Goal: Check status: Check status

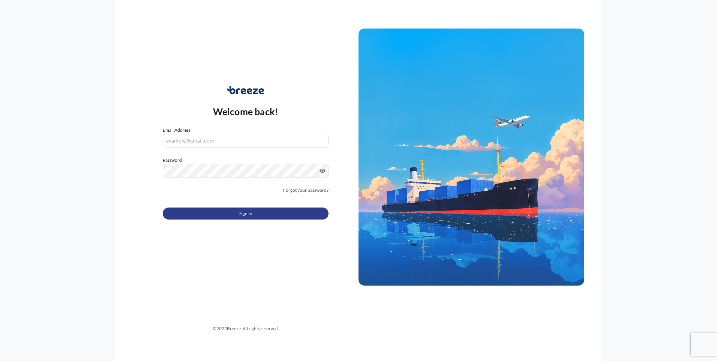
type input "[PERSON_NAME][EMAIL_ADDRESS][DOMAIN_NAME]"
click at [252, 213] on span "Sign In" at bounding box center [245, 213] width 13 height 7
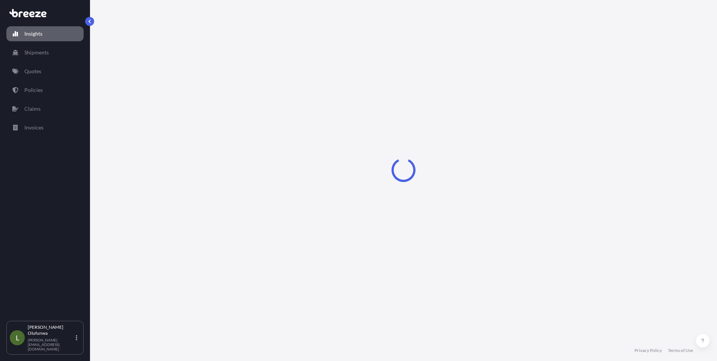
select select "2025"
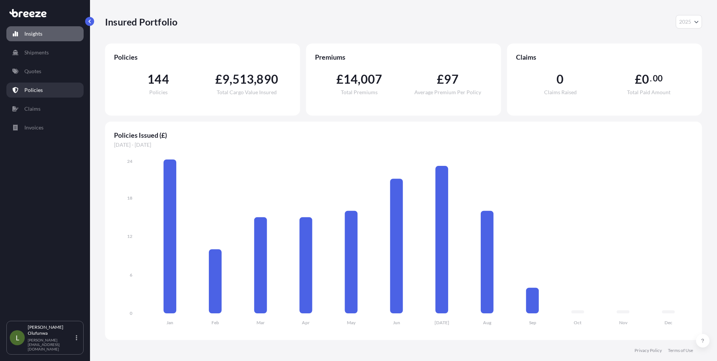
click at [38, 91] on p "Policies" at bounding box center [33, 89] width 18 height 7
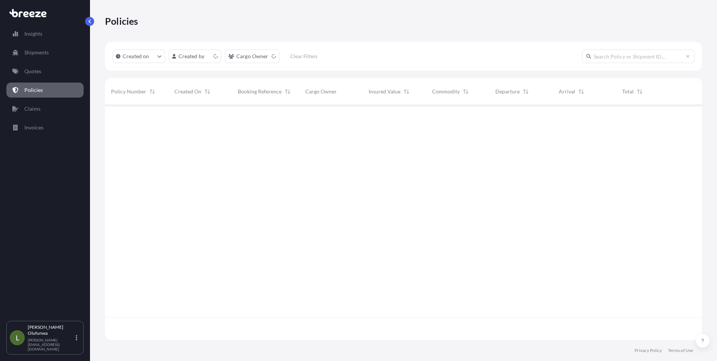
scroll to position [233, 591]
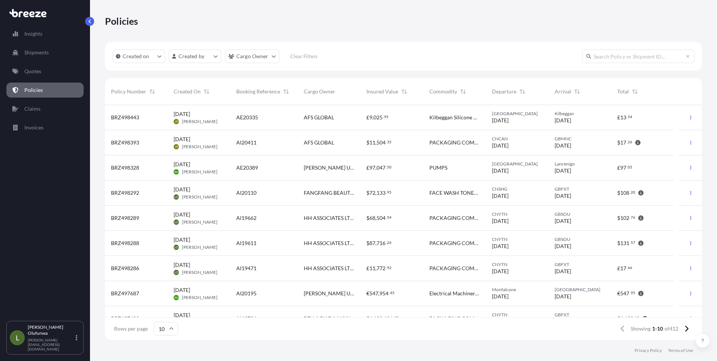
click at [619, 55] on input "text" at bounding box center [638, 55] width 112 height 13
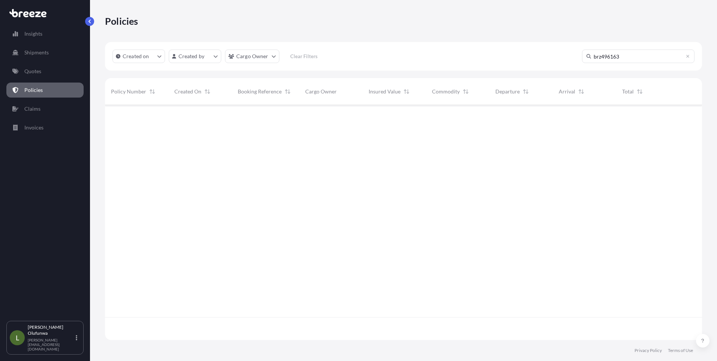
type input "brz496163"
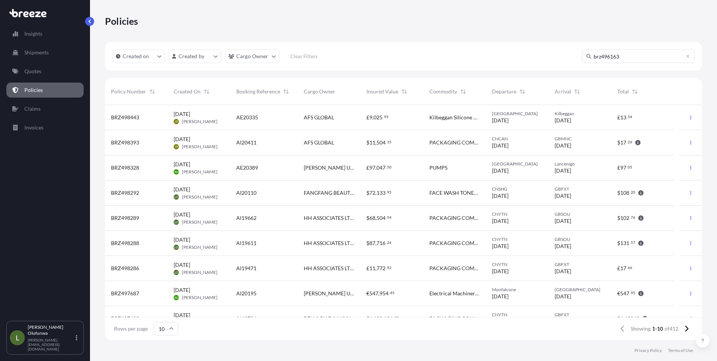
click at [648, 58] on input "brz496163" at bounding box center [638, 55] width 112 height 13
drag, startPoint x: 646, startPoint y: 57, endPoint x: 544, endPoint y: 59, distance: 101.6
click at [544, 59] on div "Created on Created by Cargo Owner Clear Filters brz496163" at bounding box center [403, 56] width 597 height 28
paste input "brz496163"
type input "brz496163"
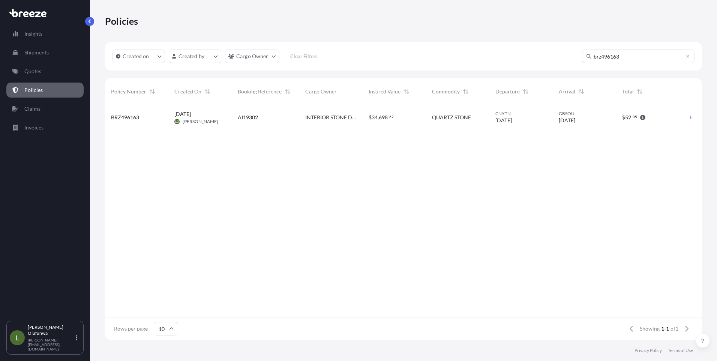
click at [329, 120] on span "INTERIOR STONE DESIGNS LTD" at bounding box center [330, 117] width 51 height 7
click at [609, 58] on input "text" at bounding box center [638, 55] width 112 height 13
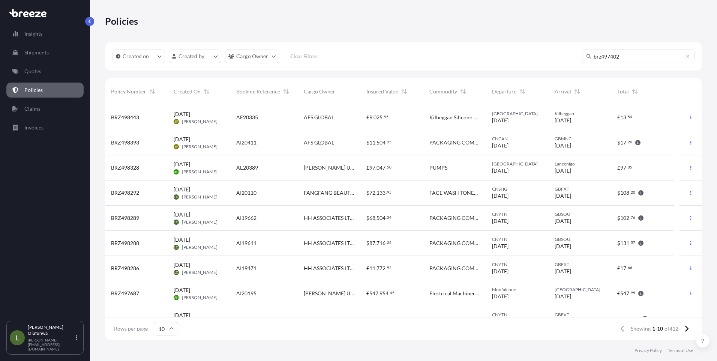
type input "brz497402"
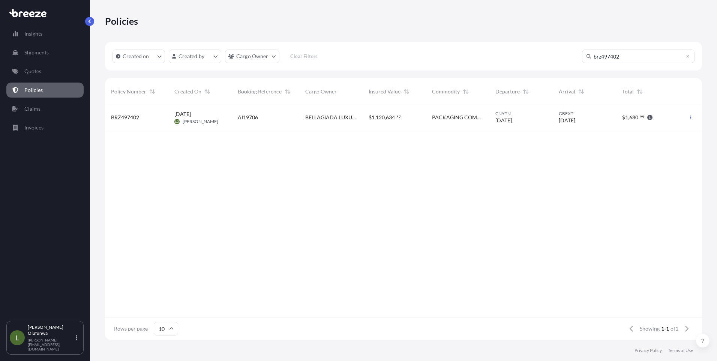
click at [280, 120] on div "AI19706" at bounding box center [265, 117] width 55 height 7
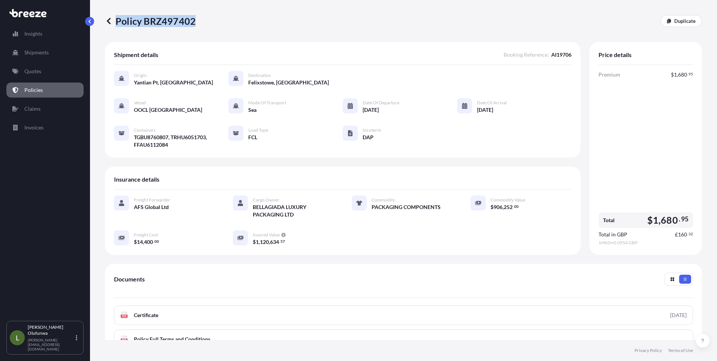
drag, startPoint x: 220, startPoint y: 24, endPoint x: 192, endPoint y: 22, distance: 27.4
click at [192, 22] on div "Policy BRZ497402 Duplicate" at bounding box center [403, 21] width 597 height 12
copy p "Policy BRZ497402"
